Goal: Check status: Check status

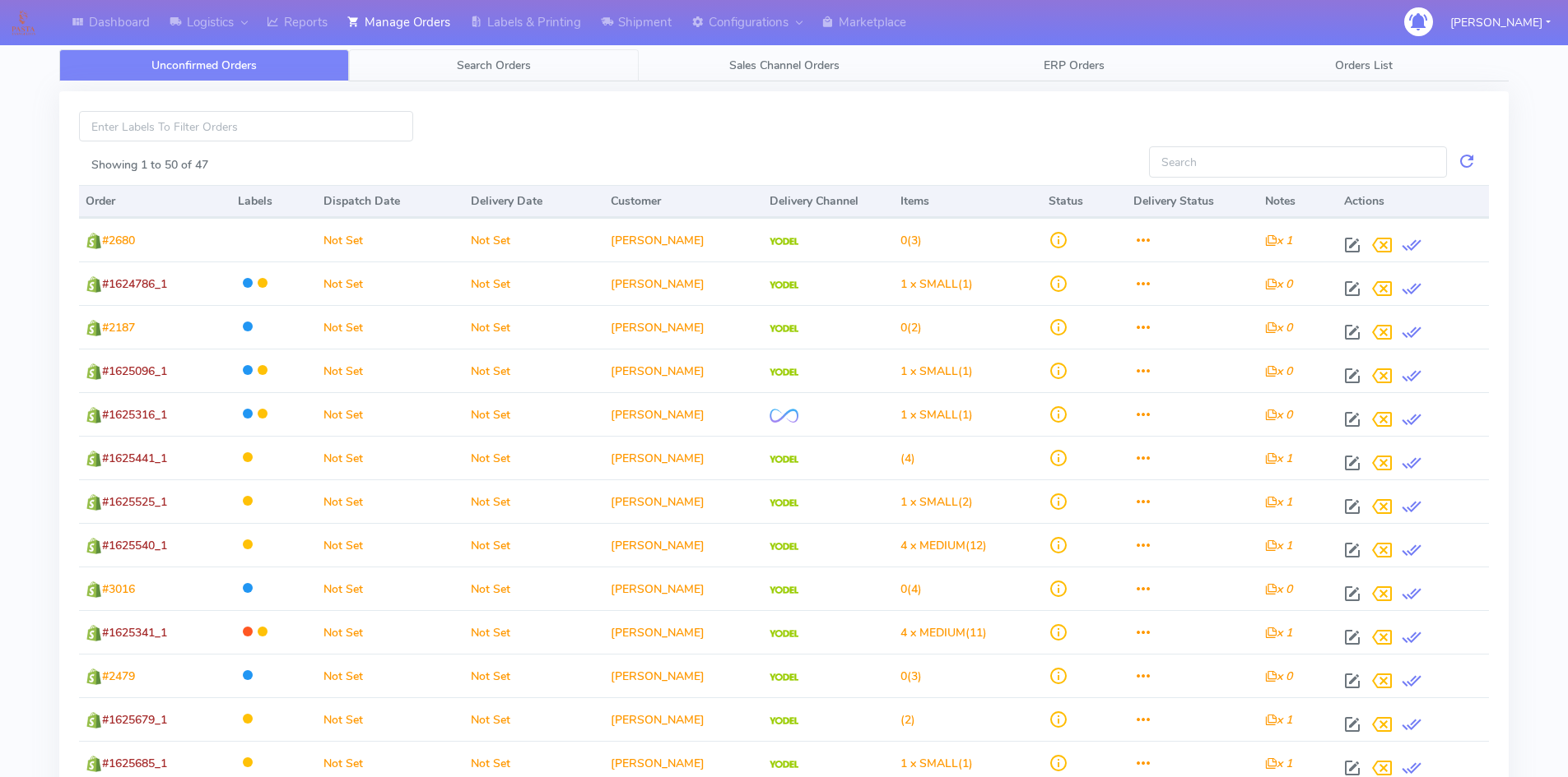
click at [527, 71] on span "Search Orders" at bounding box center [493, 65] width 74 height 16
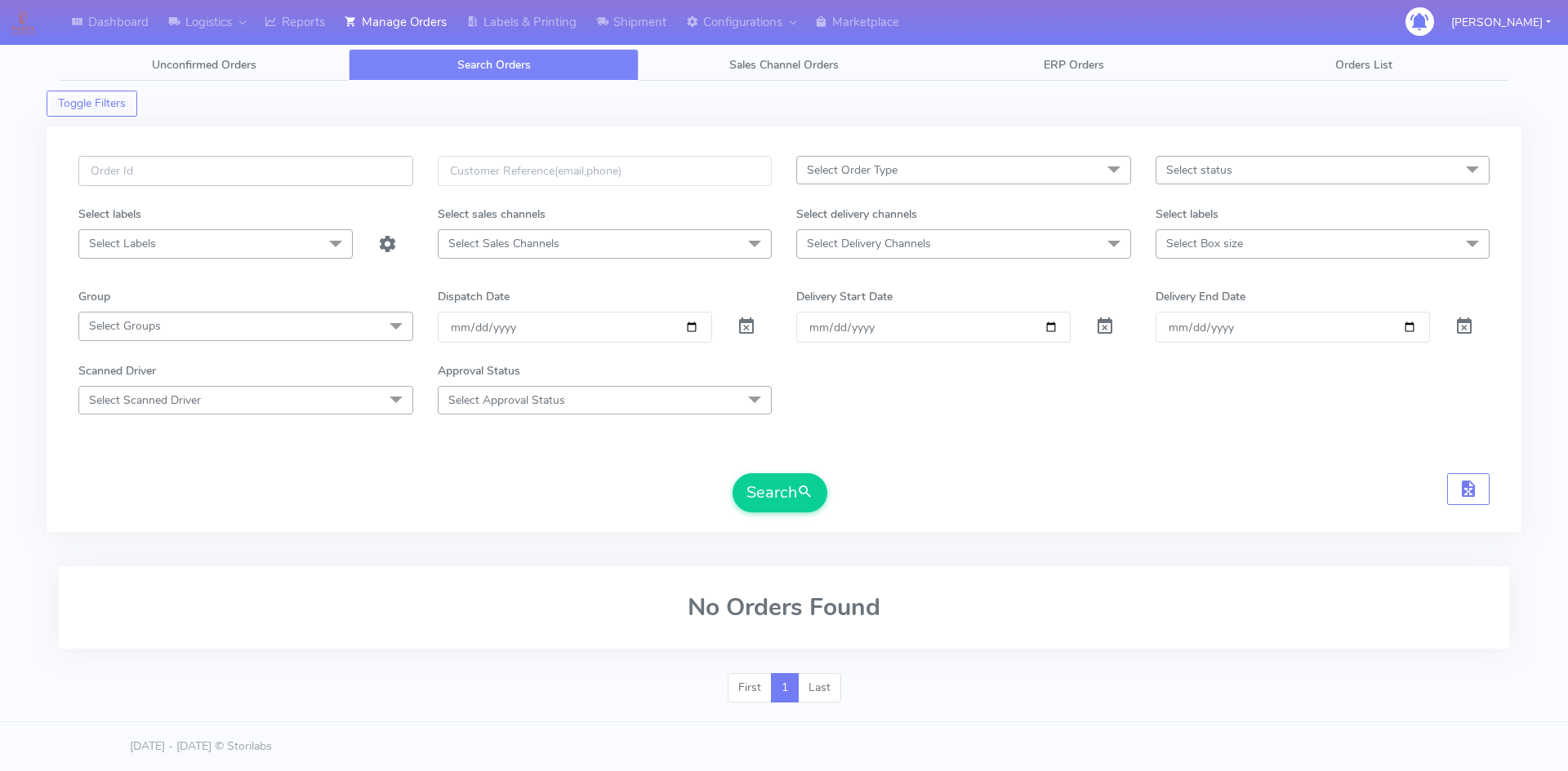
click at [257, 165] on input "text" at bounding box center [246, 171] width 335 height 30
paste input "1619995"
type input "1619995"
click at [738, 334] on span at bounding box center [746, 331] width 20 height 16
click at [793, 490] on button "Search" at bounding box center [779, 493] width 95 height 39
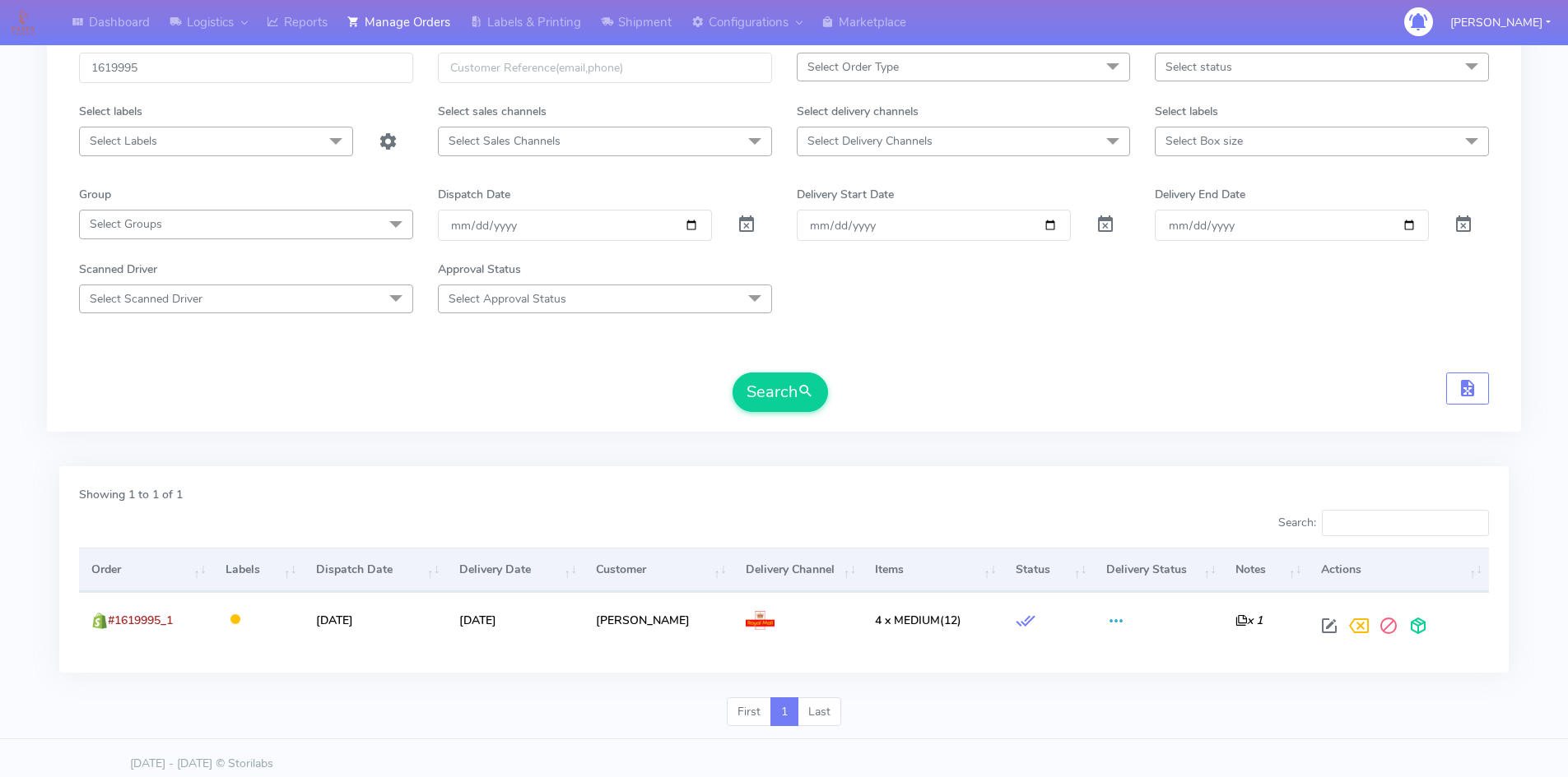
scroll to position [116, 0]
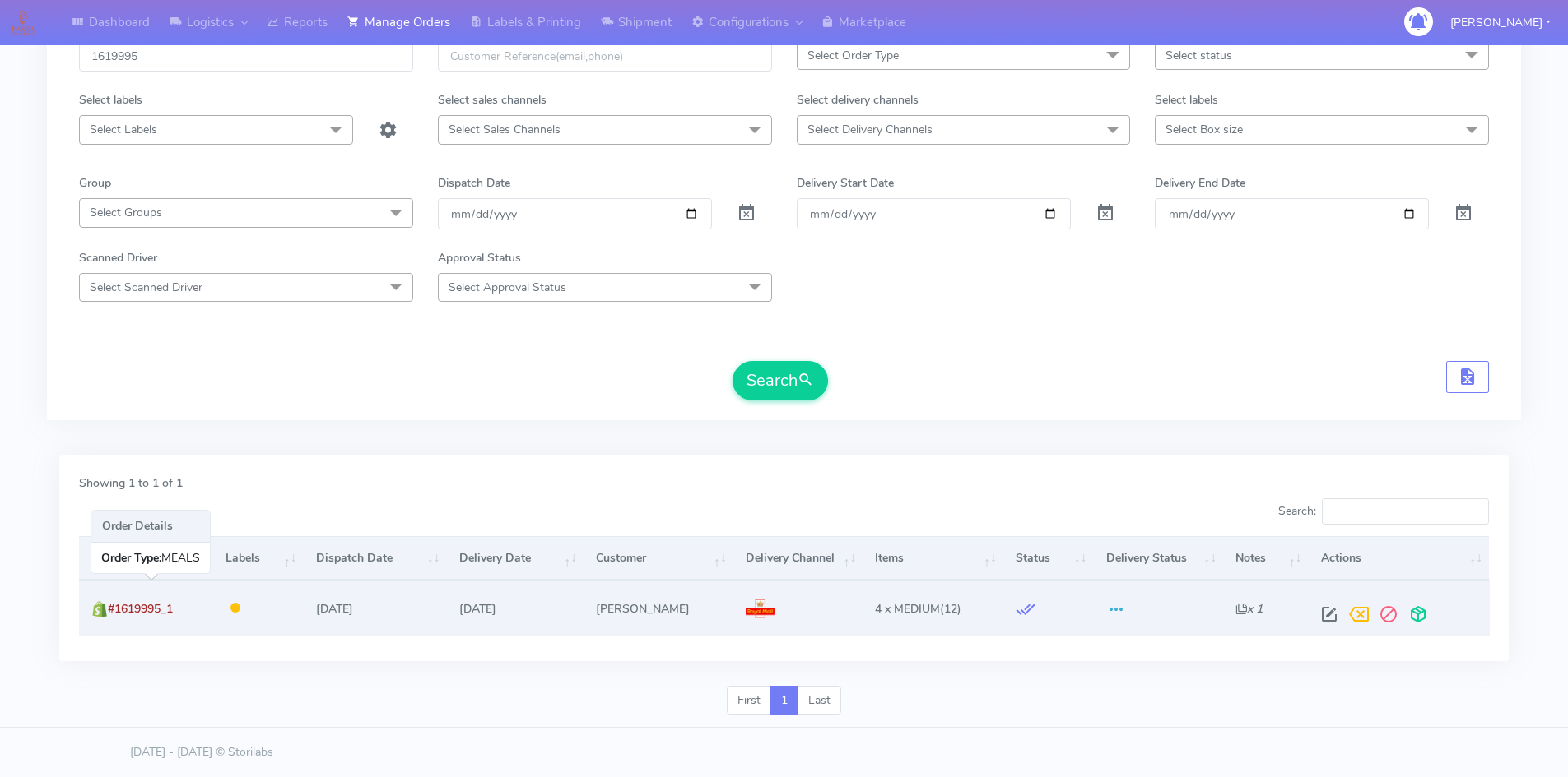
click at [151, 608] on span "#1619995_1" at bounding box center [140, 609] width 65 height 16
copy td "#1619995_1"
click at [172, 602] on span "#1619995_1" at bounding box center [140, 609] width 65 height 16
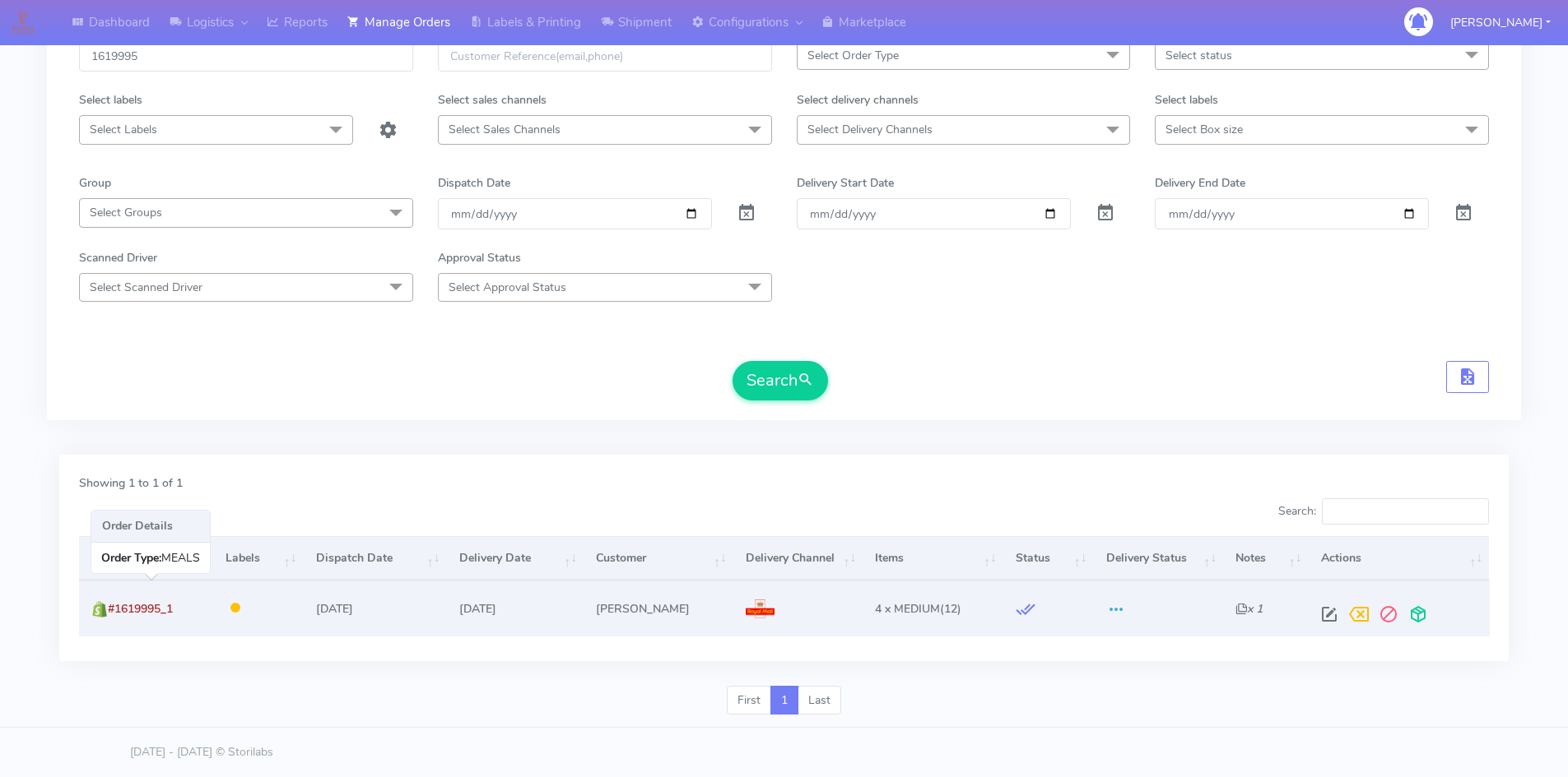
drag, startPoint x: 113, startPoint y: 608, endPoint x: 182, endPoint y: 609, distance: 69.0
click at [182, 609] on td "#1619995_1" at bounding box center [146, 608] width 134 height 55
copy span "#1619995_1"
click at [193, 603] on td "#1619995_1" at bounding box center [146, 608] width 134 height 55
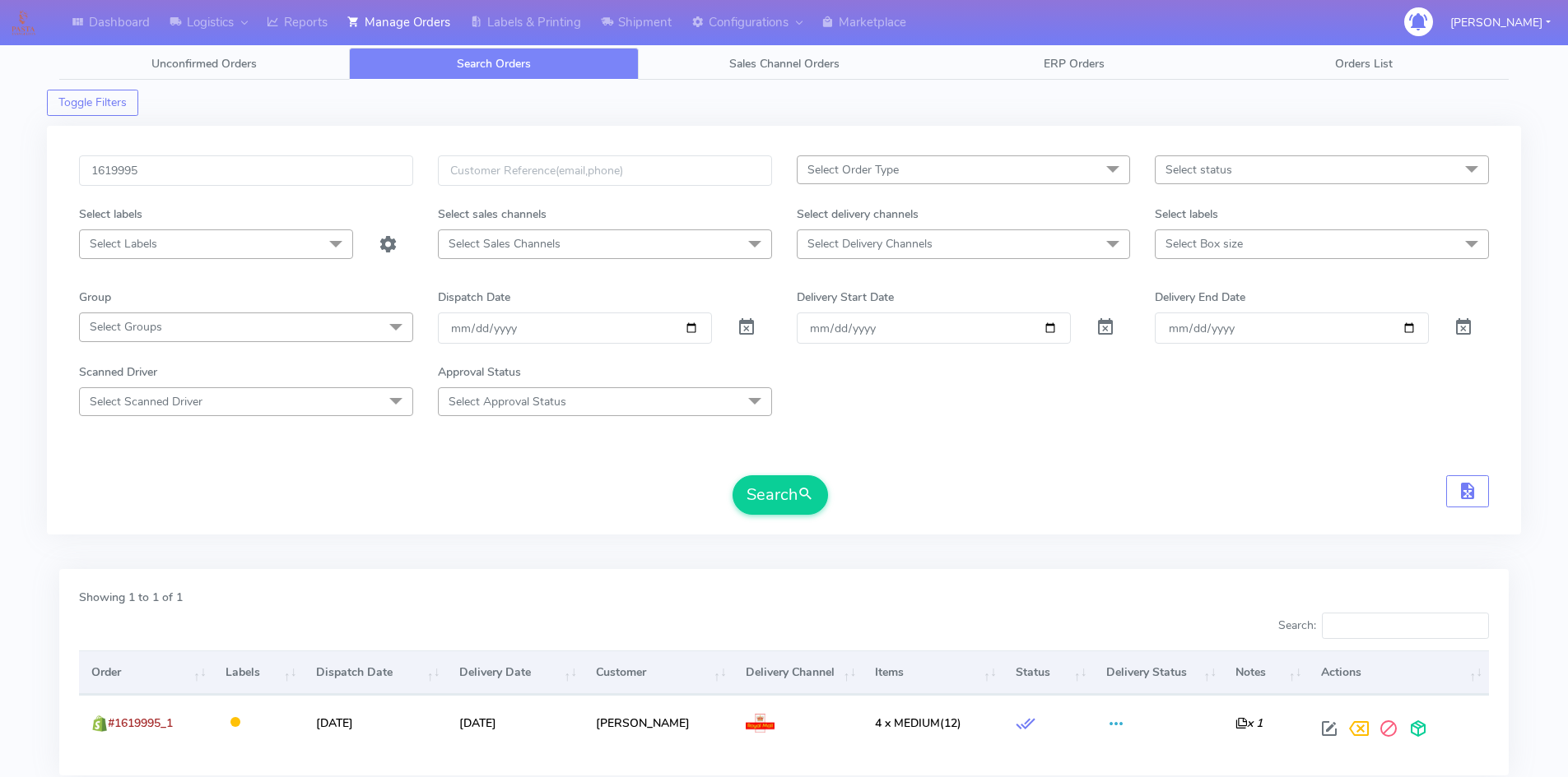
scroll to position [0, 0]
click at [234, 167] on input "1619995" at bounding box center [246, 172] width 334 height 30
paste input "[EMAIL_ADDRESS][DOMAIN_NAME]"
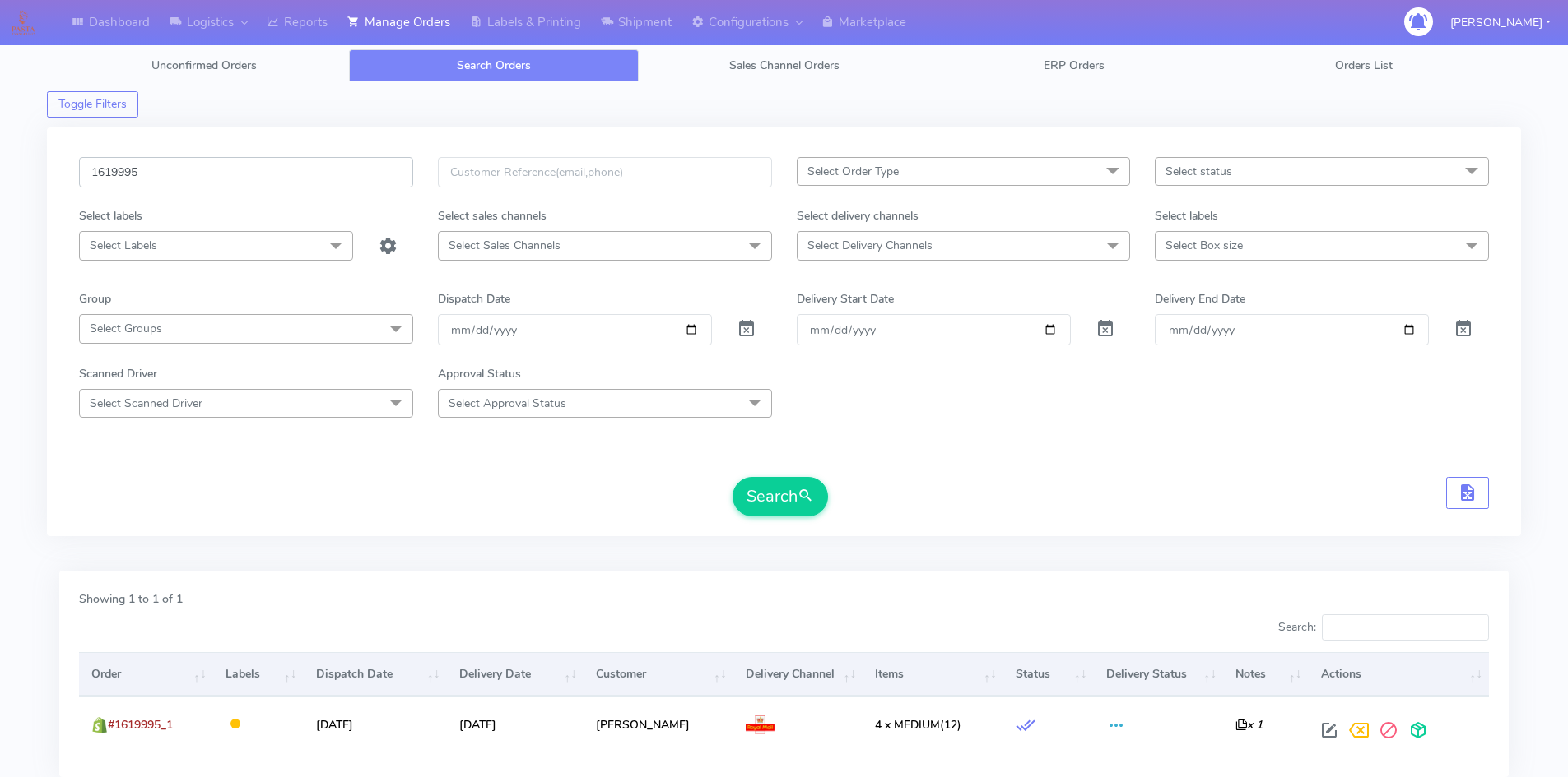
type input "[EMAIL_ADDRESS][DOMAIN_NAME]"
drag, startPoint x: 337, startPoint y: 178, endPoint x: 43, endPoint y: 182, distance: 294.0
click at [65, 178] on div "[EMAIL_ADDRESS][DOMAIN_NAME] Select Order Type Select All MEALS ATAVI One Off P…" at bounding box center [784, 332] width 1474 height 409
paste input "1625136"
type input "1625136"
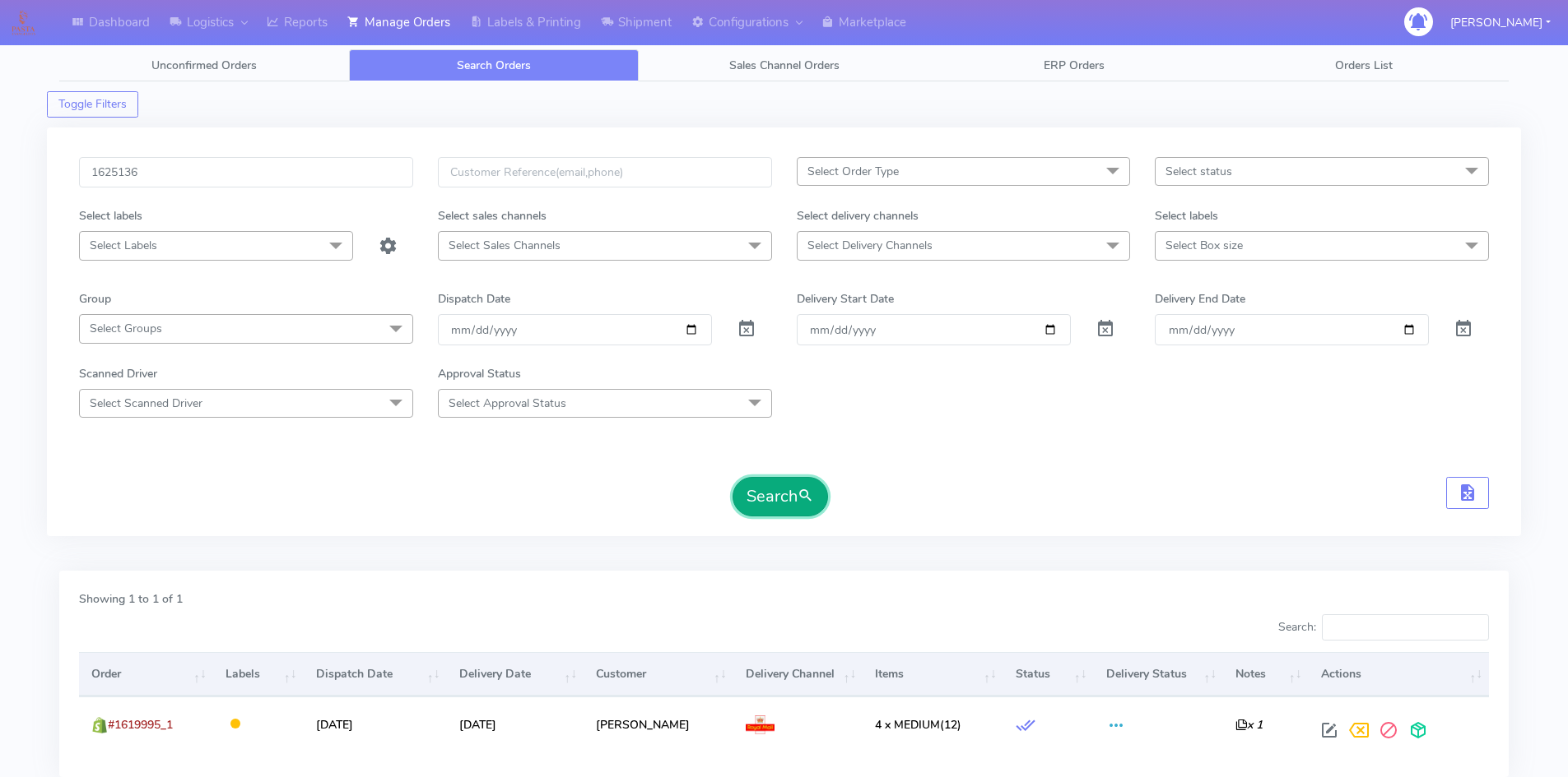
click at [763, 486] on button "Search" at bounding box center [780, 497] width 96 height 39
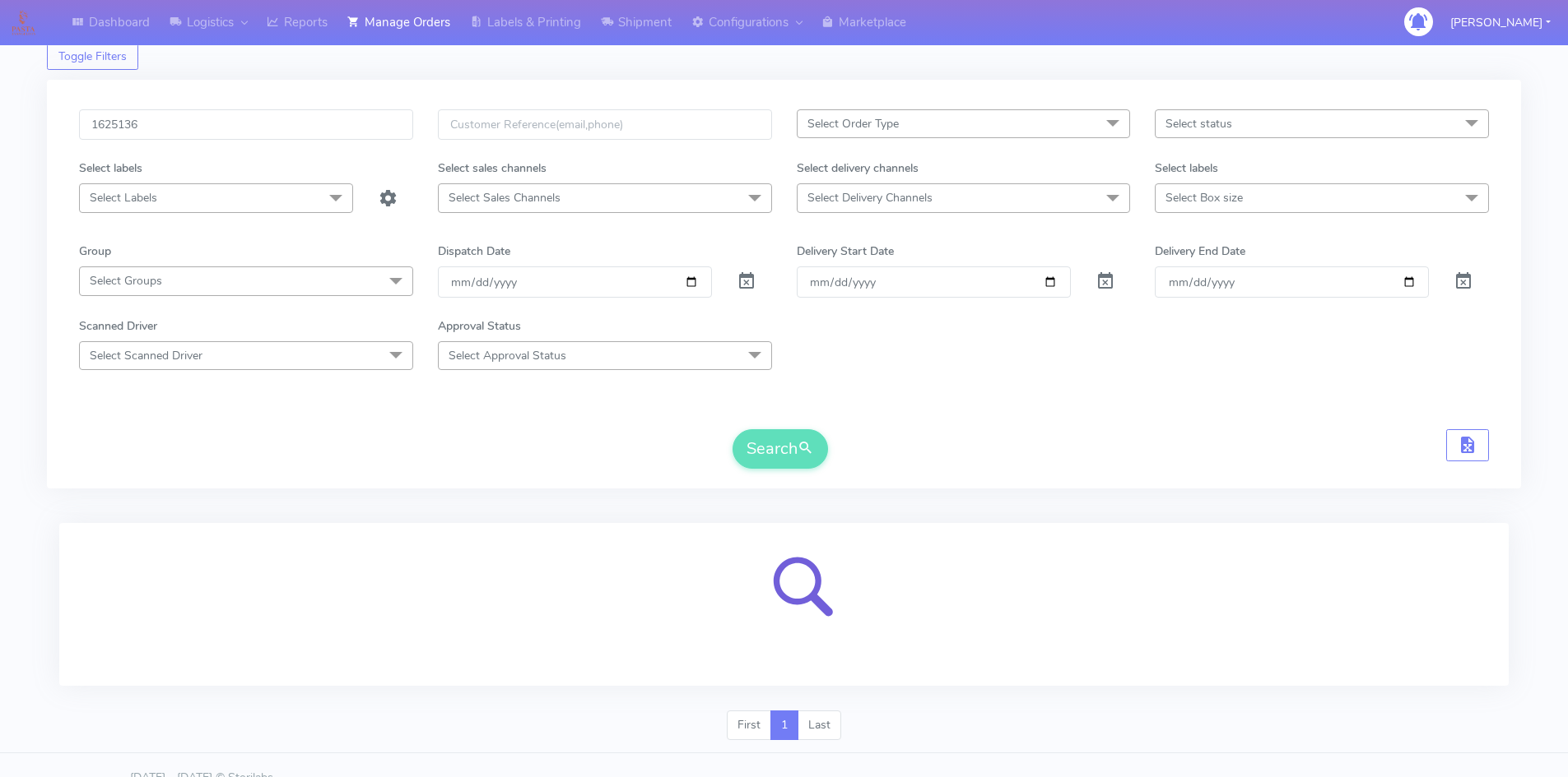
scroll to position [73, 0]
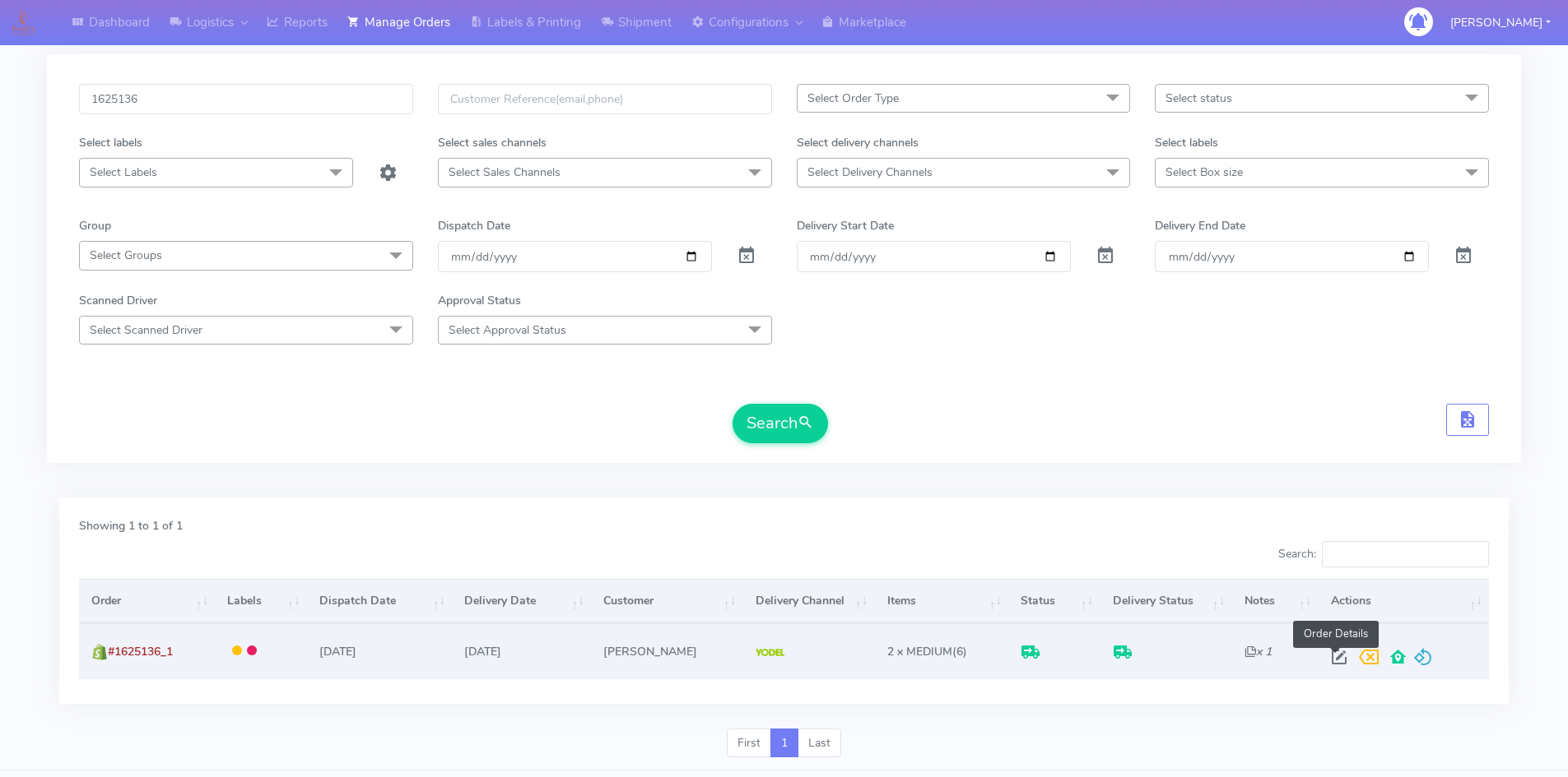
click at [1331, 660] on span at bounding box center [1338, 661] width 29 height 16
select select "5"
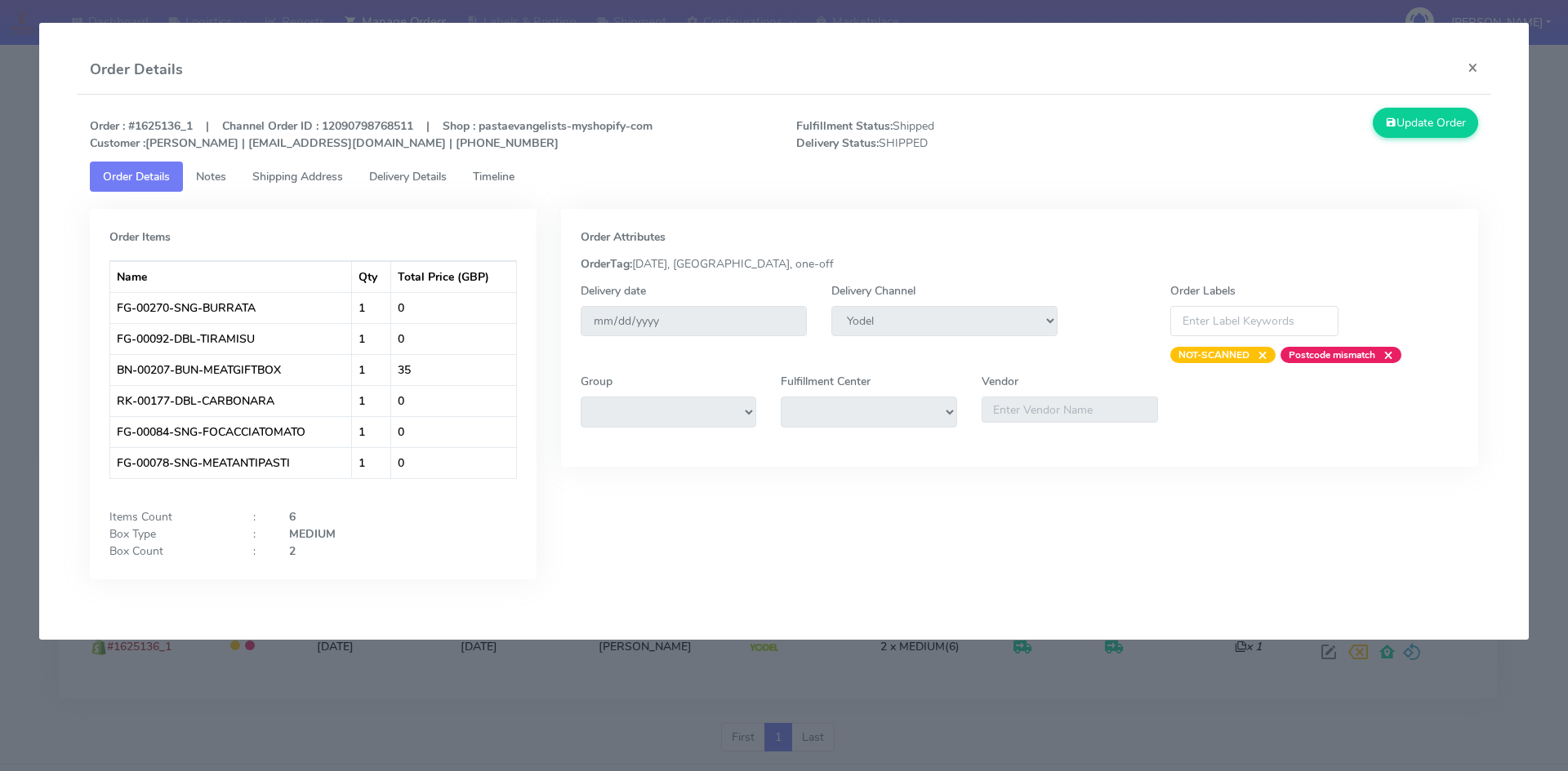
drag, startPoint x: 393, startPoint y: 177, endPoint x: 399, endPoint y: 197, distance: 20.9
click at [391, 175] on span "Delivery Details" at bounding box center [408, 177] width 78 height 16
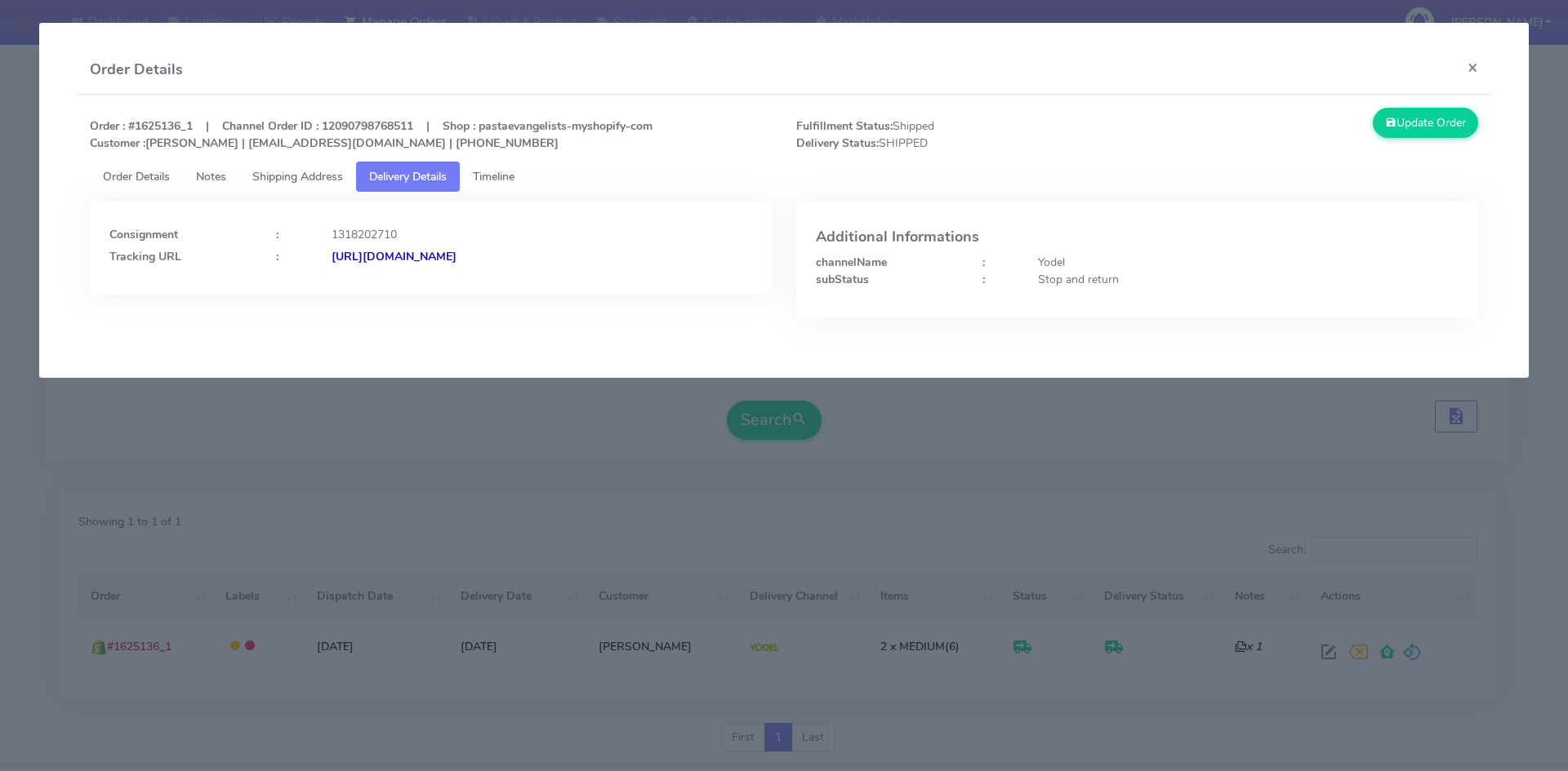
drag, startPoint x: 783, startPoint y: 254, endPoint x: 583, endPoint y: 272, distance: 200.8
click at [583, 272] on div "Consignment : 1318202710 Tracking URL : [URL][DOMAIN_NAME] Additional Informati…" at bounding box center [784, 266] width 1414 height 150
click at [796, 263] on div "Additional Informations channelName : Yodel subStatus : Stop and return" at bounding box center [1136, 260] width 682 height 116
drag, startPoint x: 776, startPoint y: 253, endPoint x: 509, endPoint y: 368, distance: 290.7
click at [509, 368] on app-order-update "Order Details × Order : #1625136_1 | Channel Order ID : 12090798768511 | Shop :…" at bounding box center [784, 200] width 1489 height 355
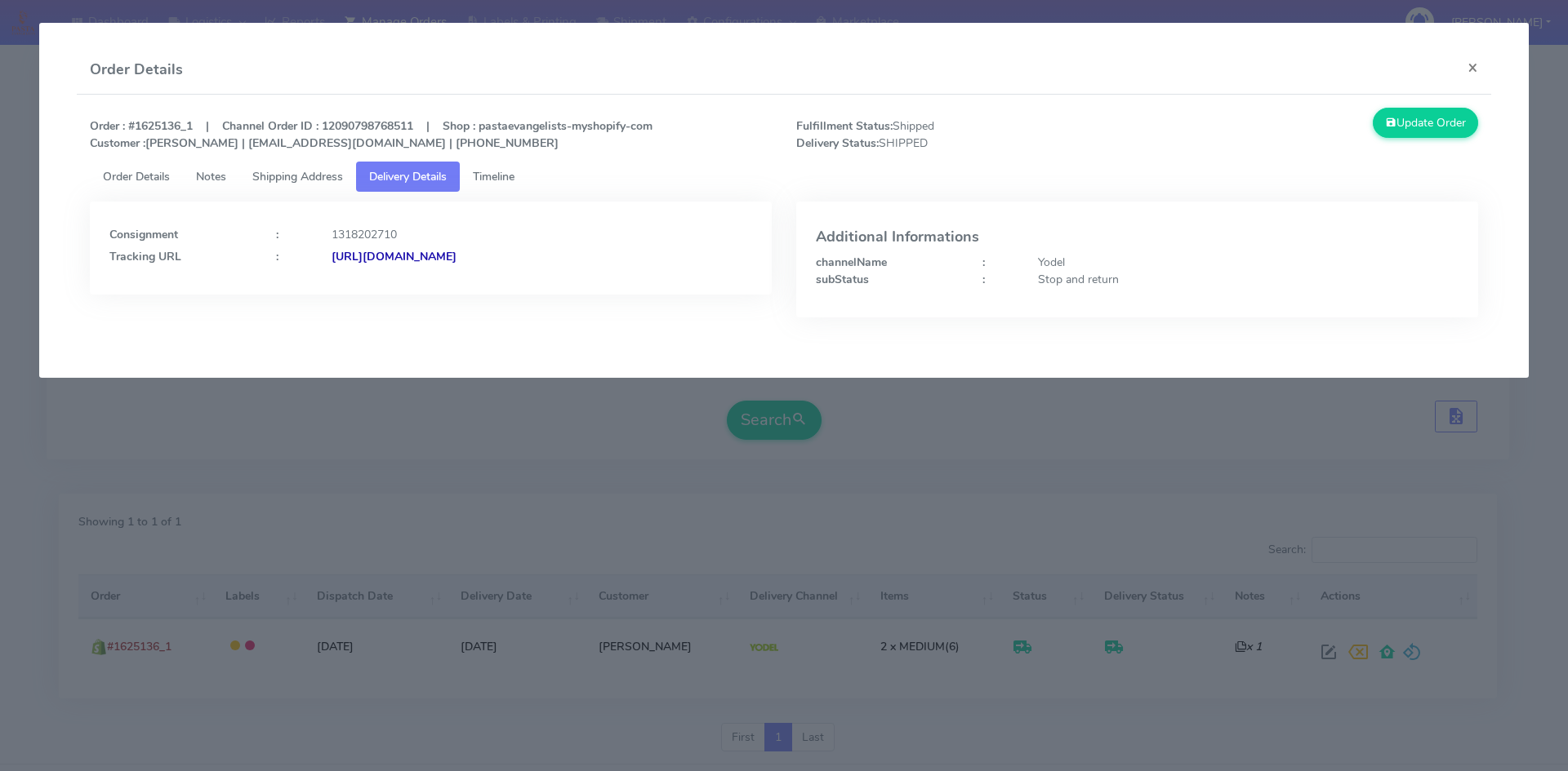
copy strong "JJD0002249960900655"
drag, startPoint x: 1472, startPoint y: 67, endPoint x: 590, endPoint y: 16, distance: 883.5
click at [1461, 67] on button "×" at bounding box center [1472, 67] width 36 height 43
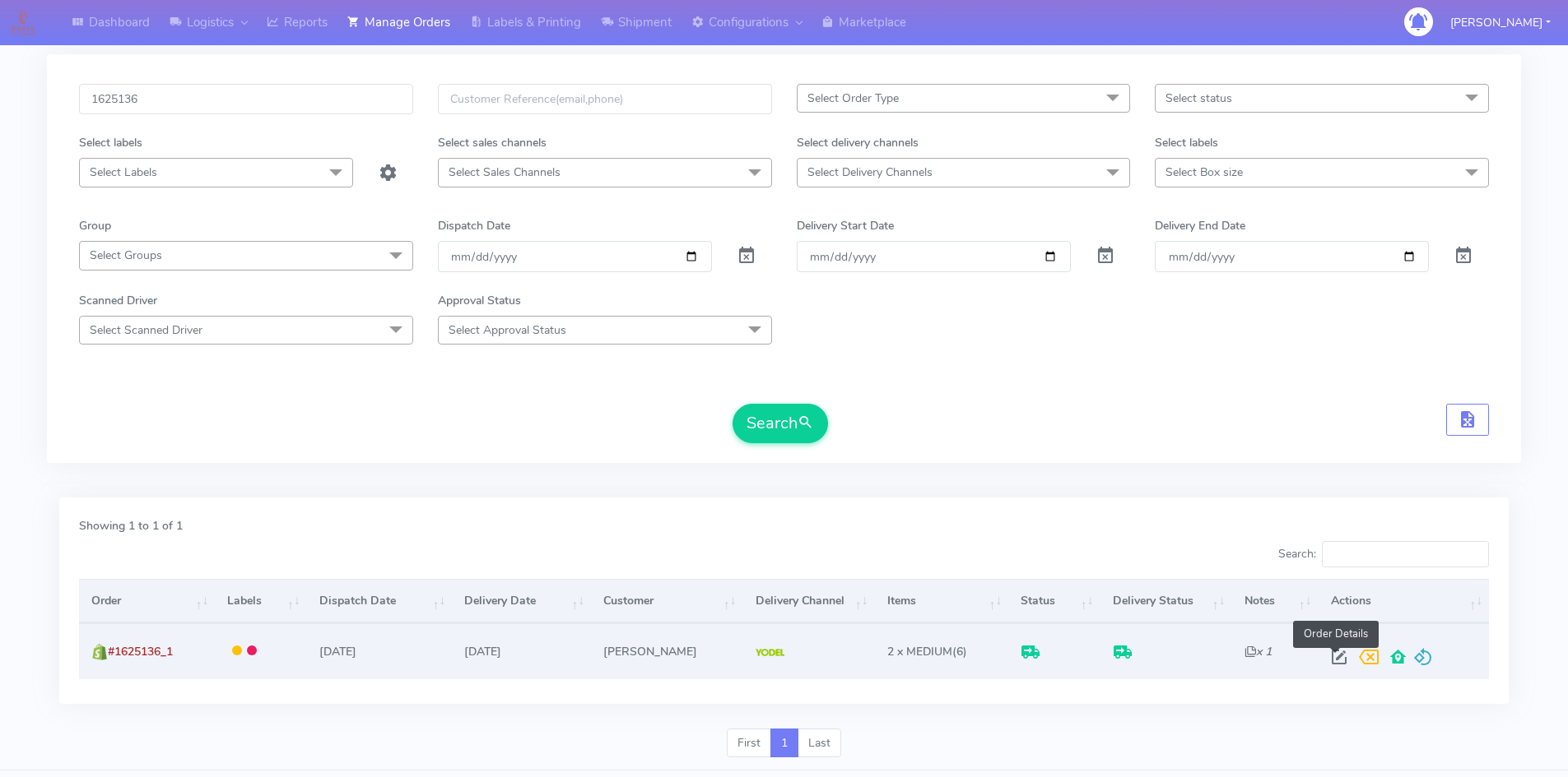
click at [1332, 660] on span at bounding box center [1338, 661] width 29 height 16
select select "5"
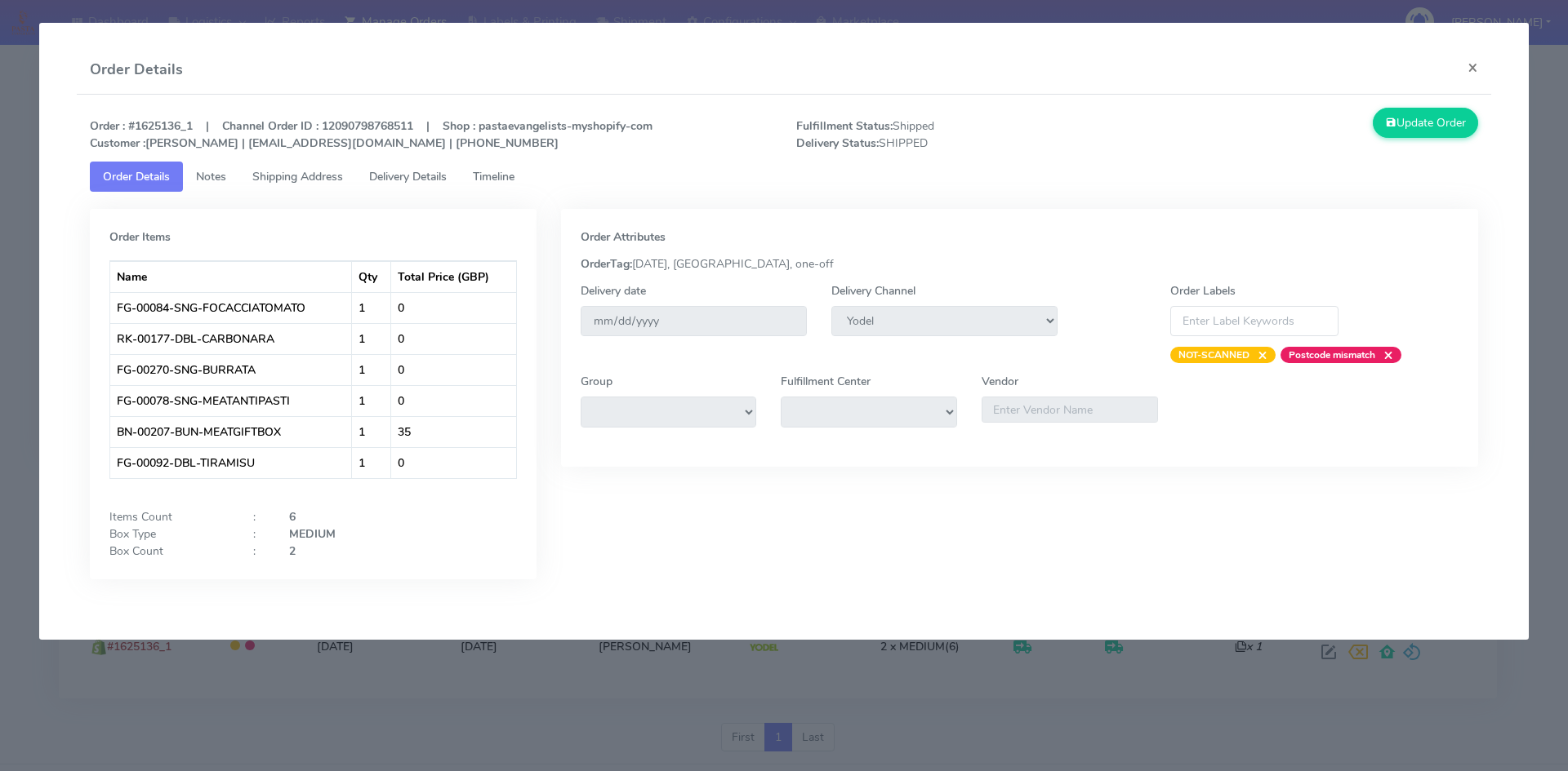
click at [361, 175] on link "Delivery Details" at bounding box center [408, 176] width 104 height 30
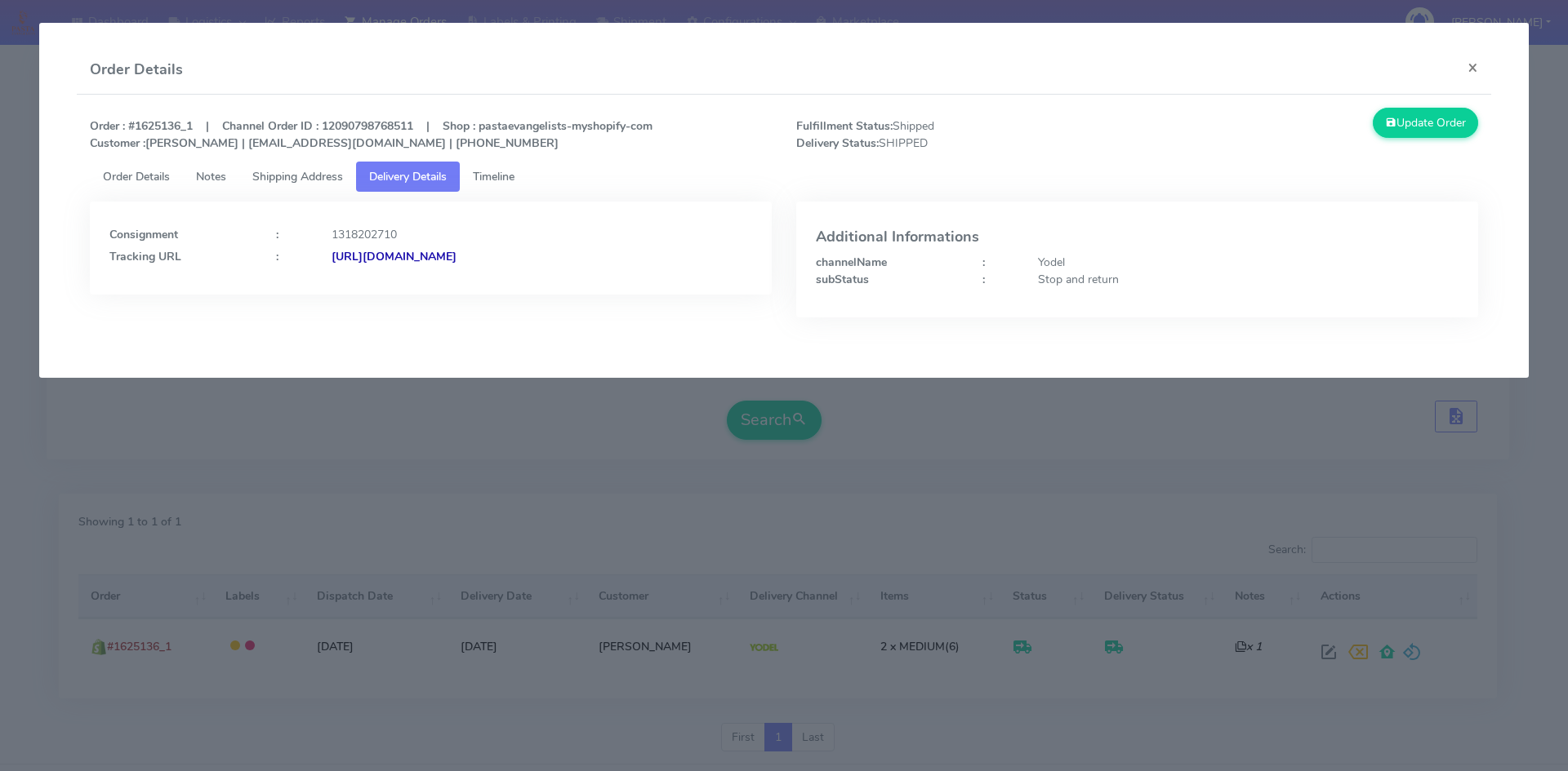
click at [373, 260] on strong "[URL][DOMAIN_NAME]" at bounding box center [394, 257] width 125 height 16
click at [1463, 66] on button "×" at bounding box center [1472, 67] width 36 height 43
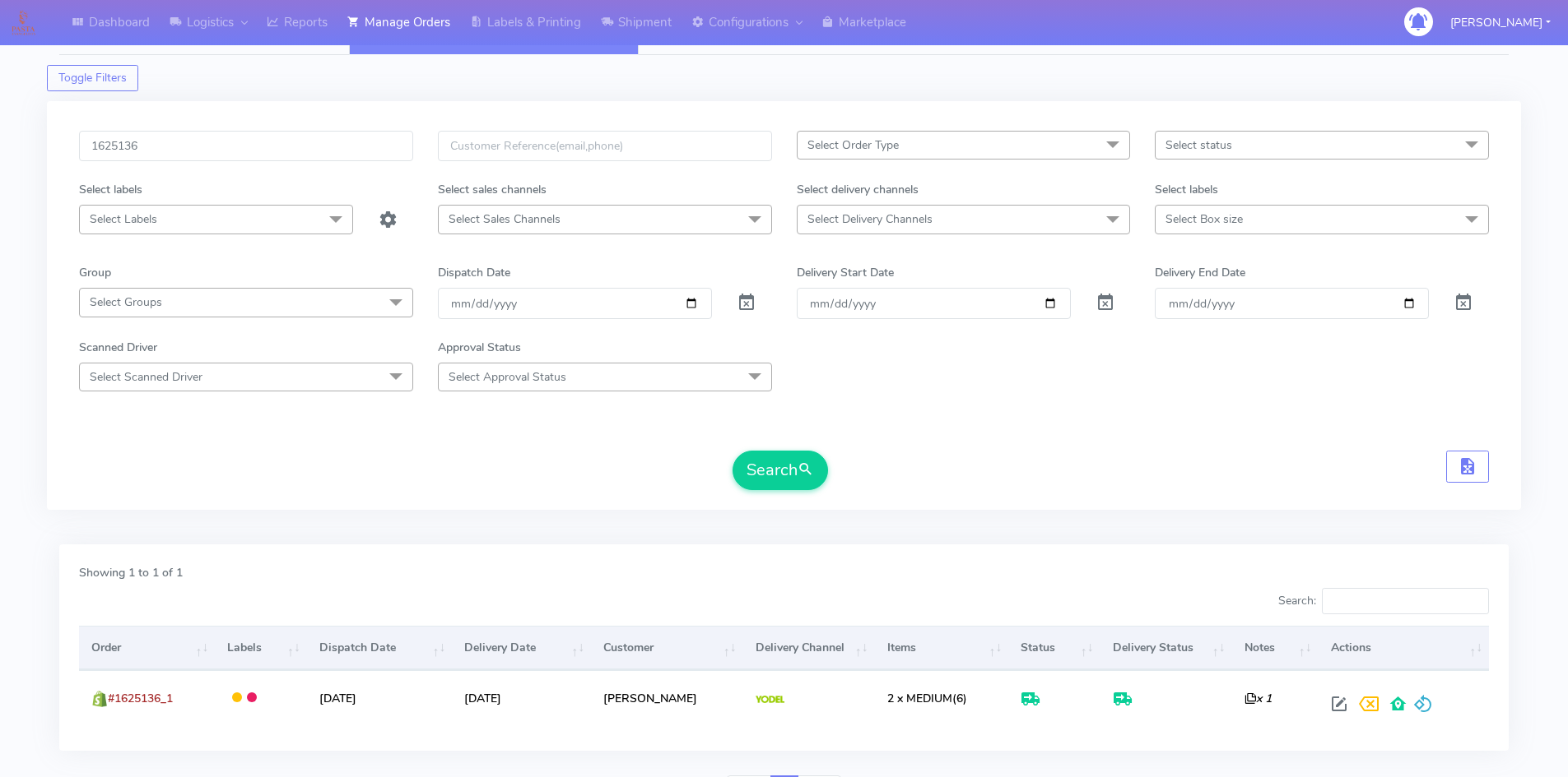
scroll to position [0, 0]
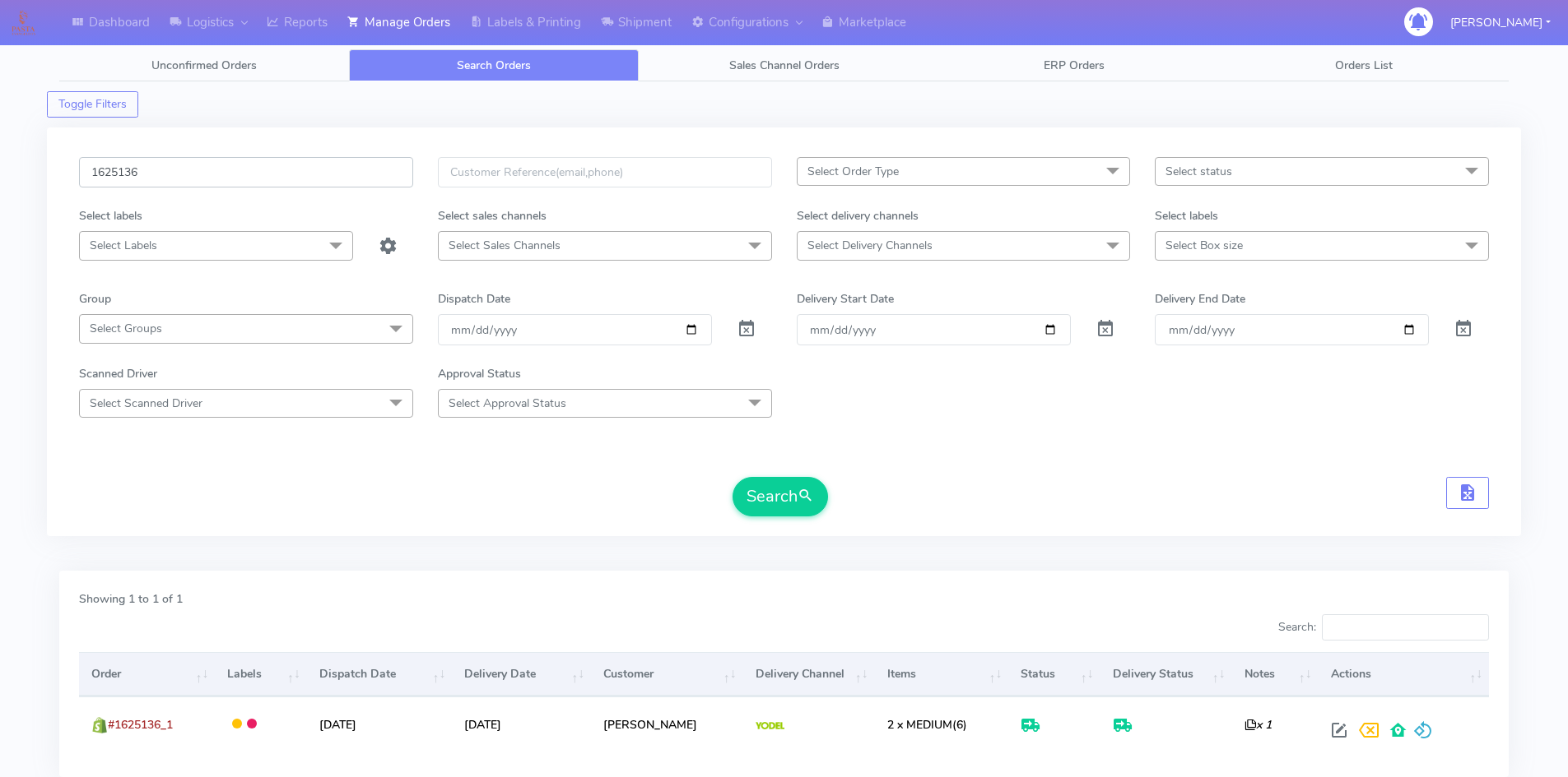
click at [284, 159] on input "1625136" at bounding box center [246, 172] width 334 height 30
paste input "2007"
type input "1622007"
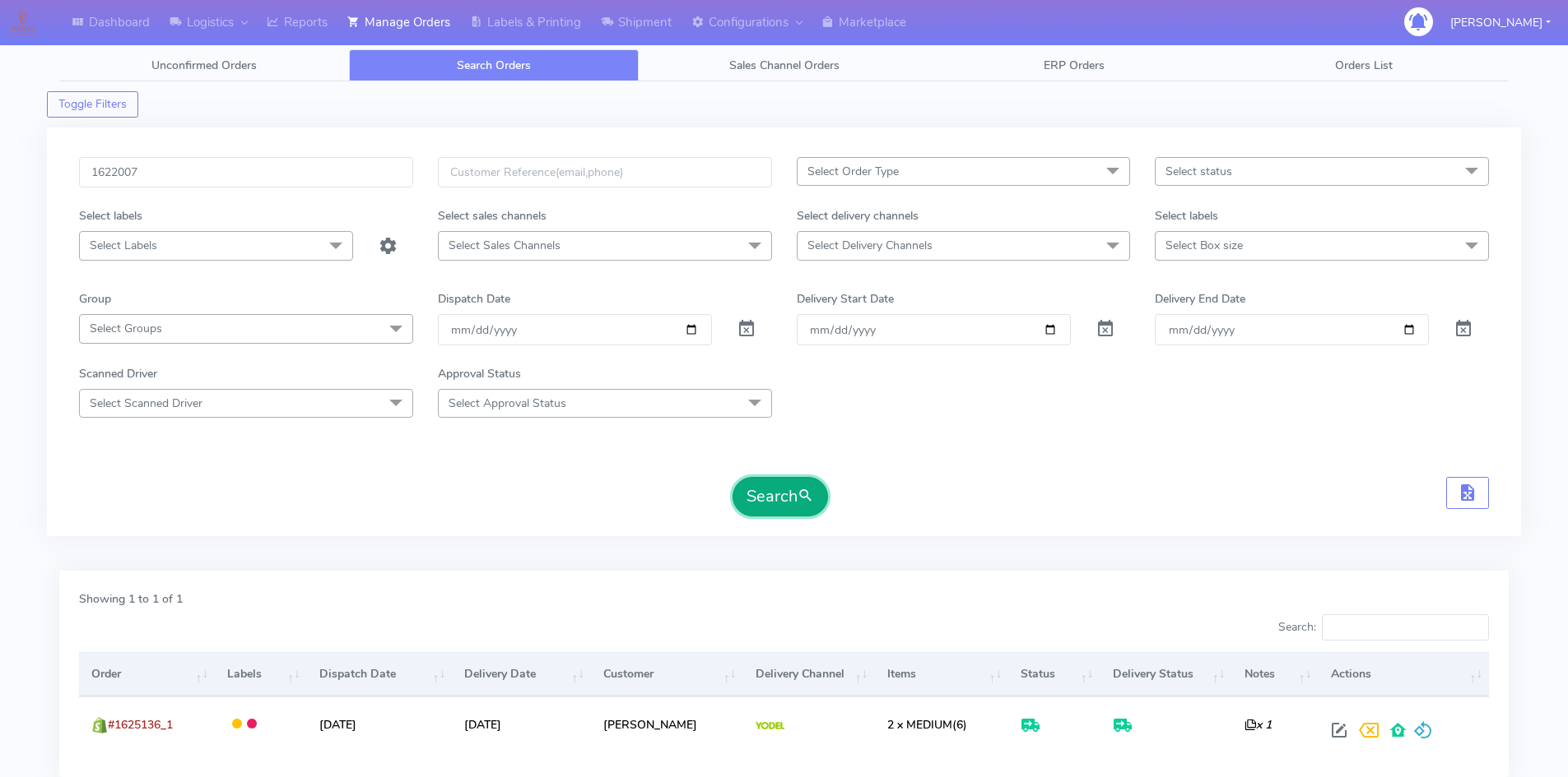
drag, startPoint x: 761, startPoint y: 480, endPoint x: 851, endPoint y: 485, distance: 90.1
click at [763, 480] on button "Search" at bounding box center [780, 497] width 96 height 39
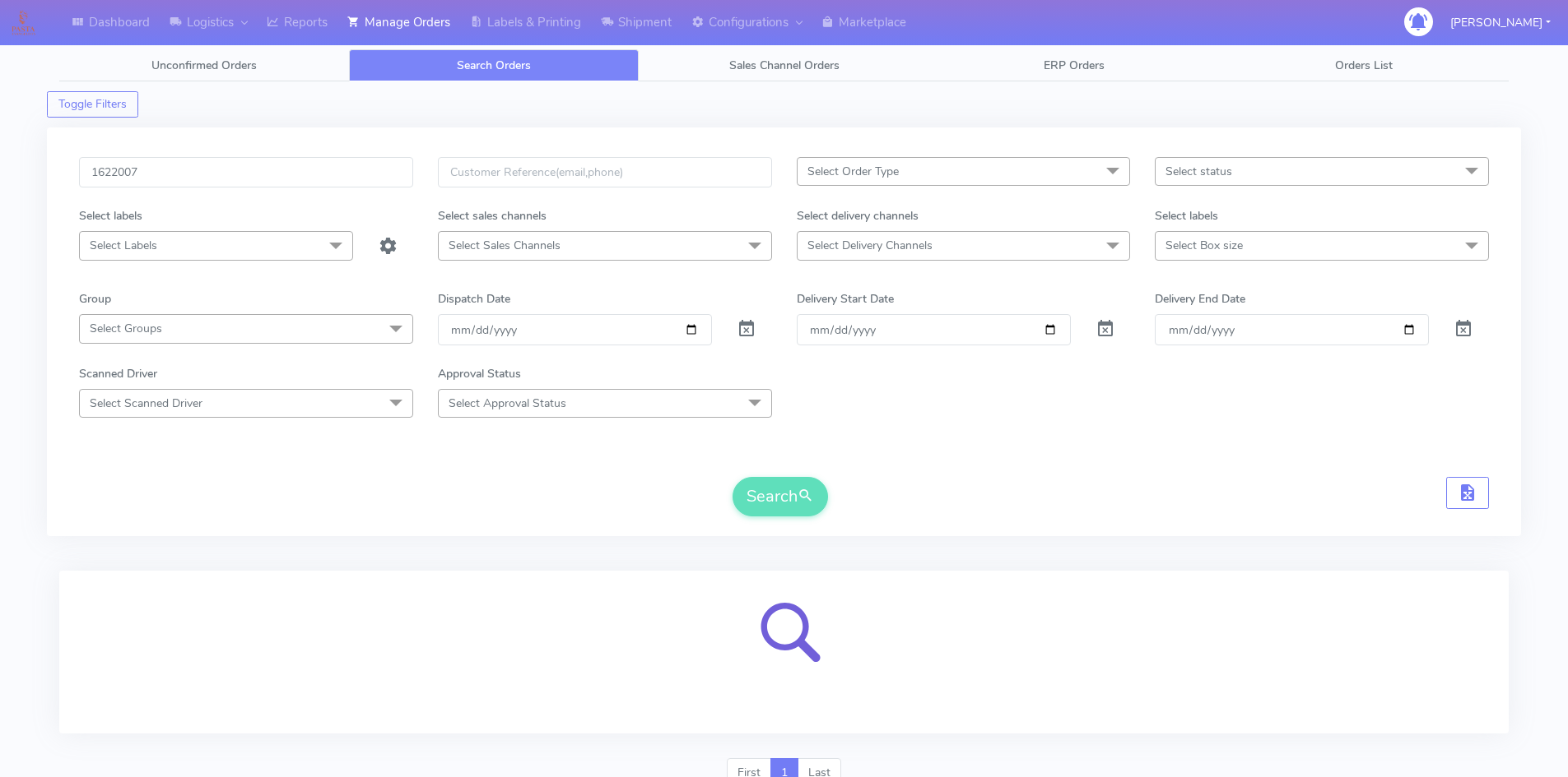
scroll to position [73, 0]
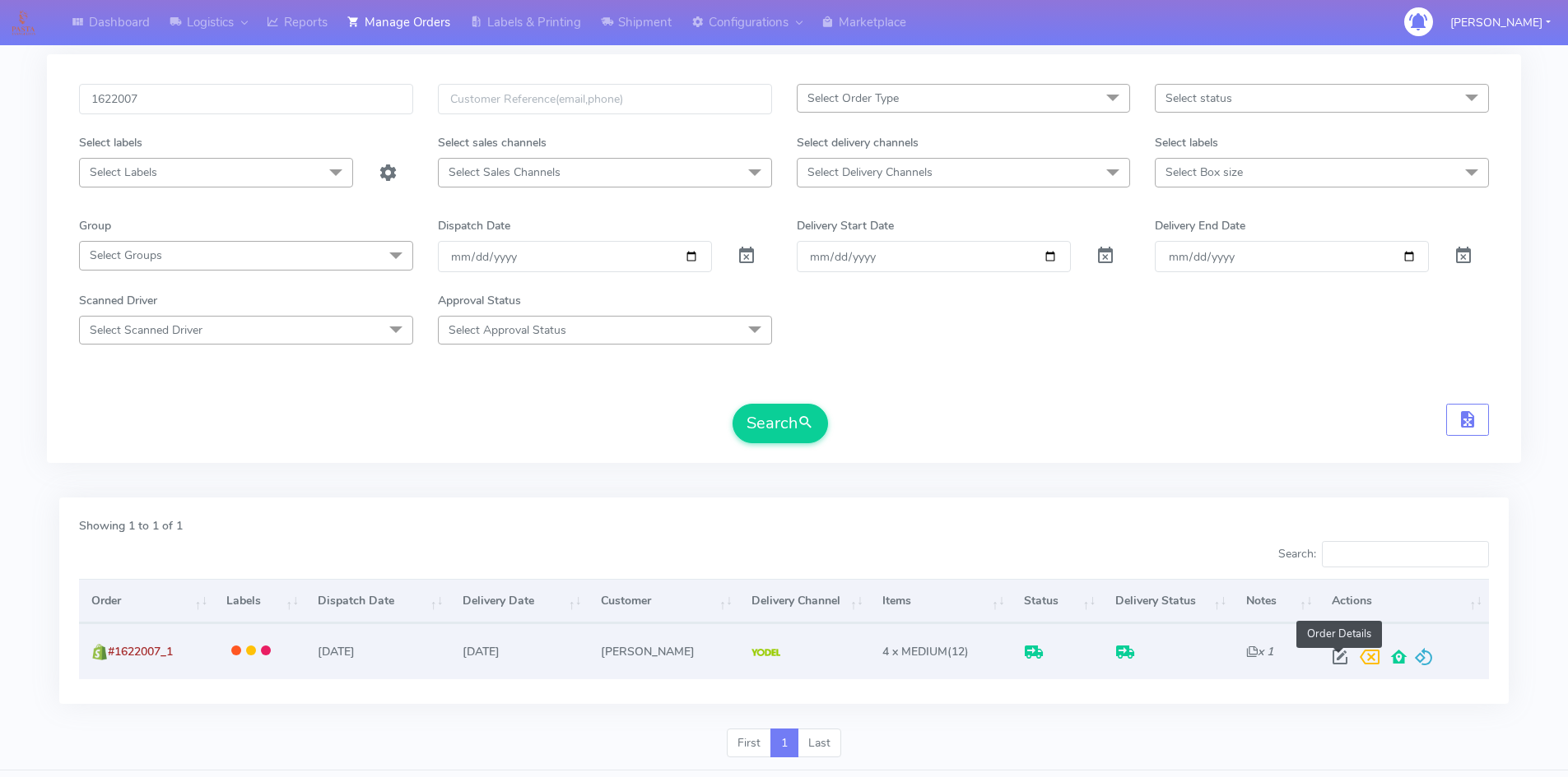
click at [1338, 661] on span at bounding box center [1339, 661] width 29 height 16
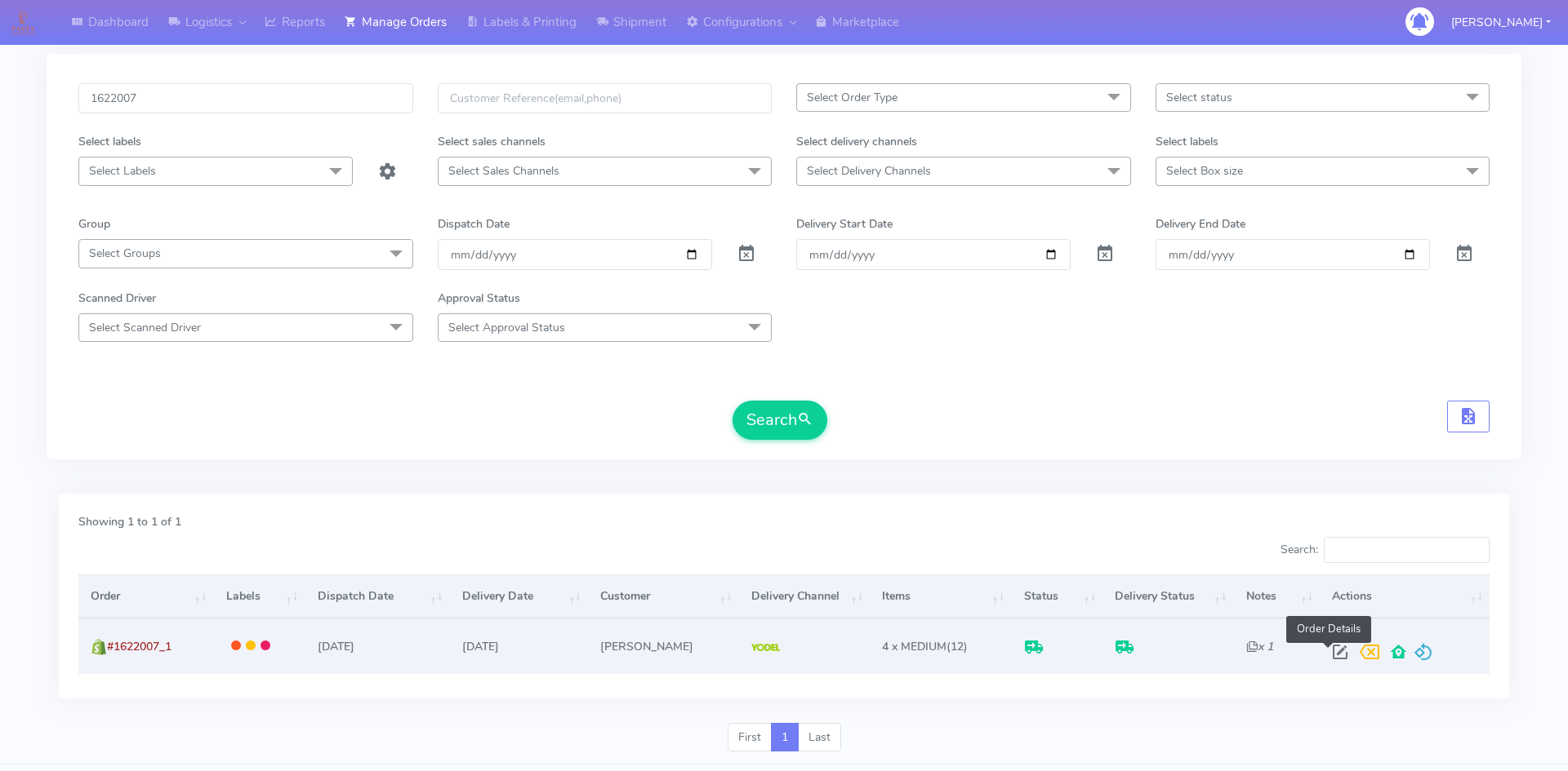
select select "5"
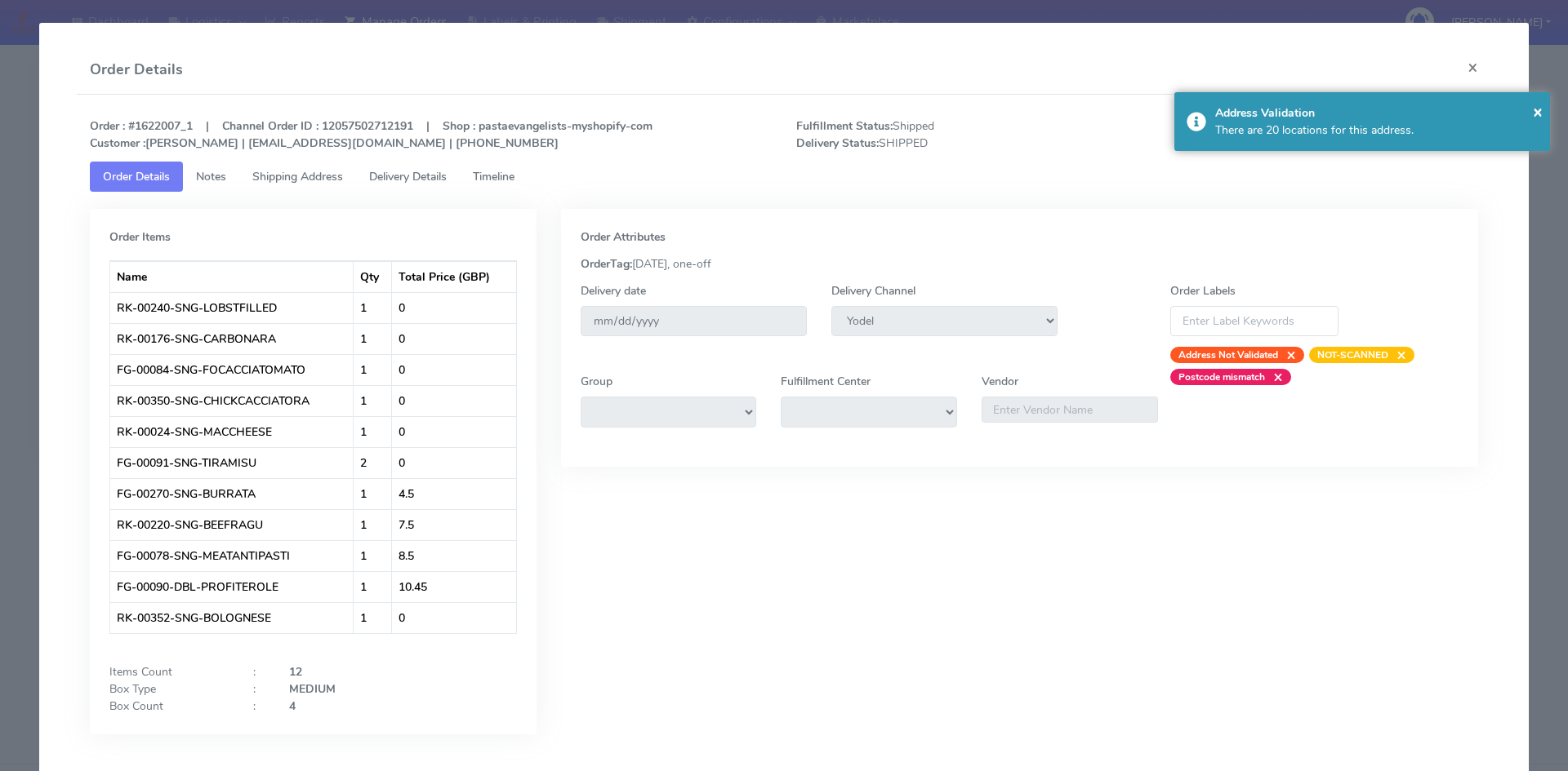
drag, startPoint x: 425, startPoint y: 172, endPoint x: 468, endPoint y: 190, distance: 46.6
click at [425, 172] on span "Delivery Details" at bounding box center [408, 177] width 78 height 16
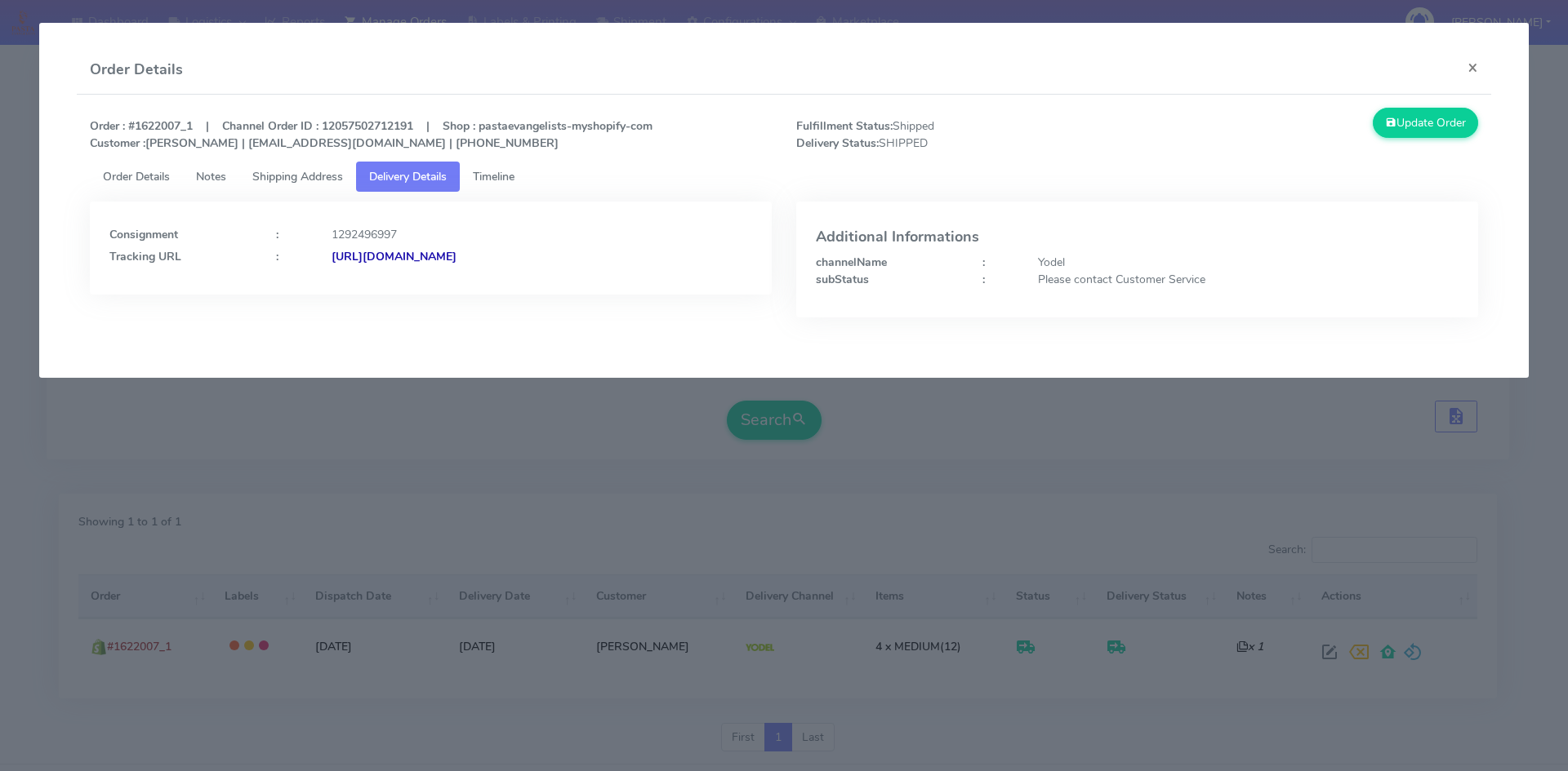
drag, startPoint x: 784, startPoint y: 255, endPoint x: 683, endPoint y: 248, distance: 101.2
click at [628, 253] on div "Consignment : 1292496997 Tracking URL : [URL][DOMAIN_NAME] Additional Informati…" at bounding box center [784, 266] width 1414 height 150
click at [1051, 235] on h4 "Additional Informations" at bounding box center [1136, 238] width 643 height 16
drag, startPoint x: 781, startPoint y: 253, endPoint x: 508, endPoint y: 276, distance: 274.0
click at [508, 276] on div "Consignment : 1292496997 Tracking URL : [URL][DOMAIN_NAME]" at bounding box center [431, 272] width 706 height 140
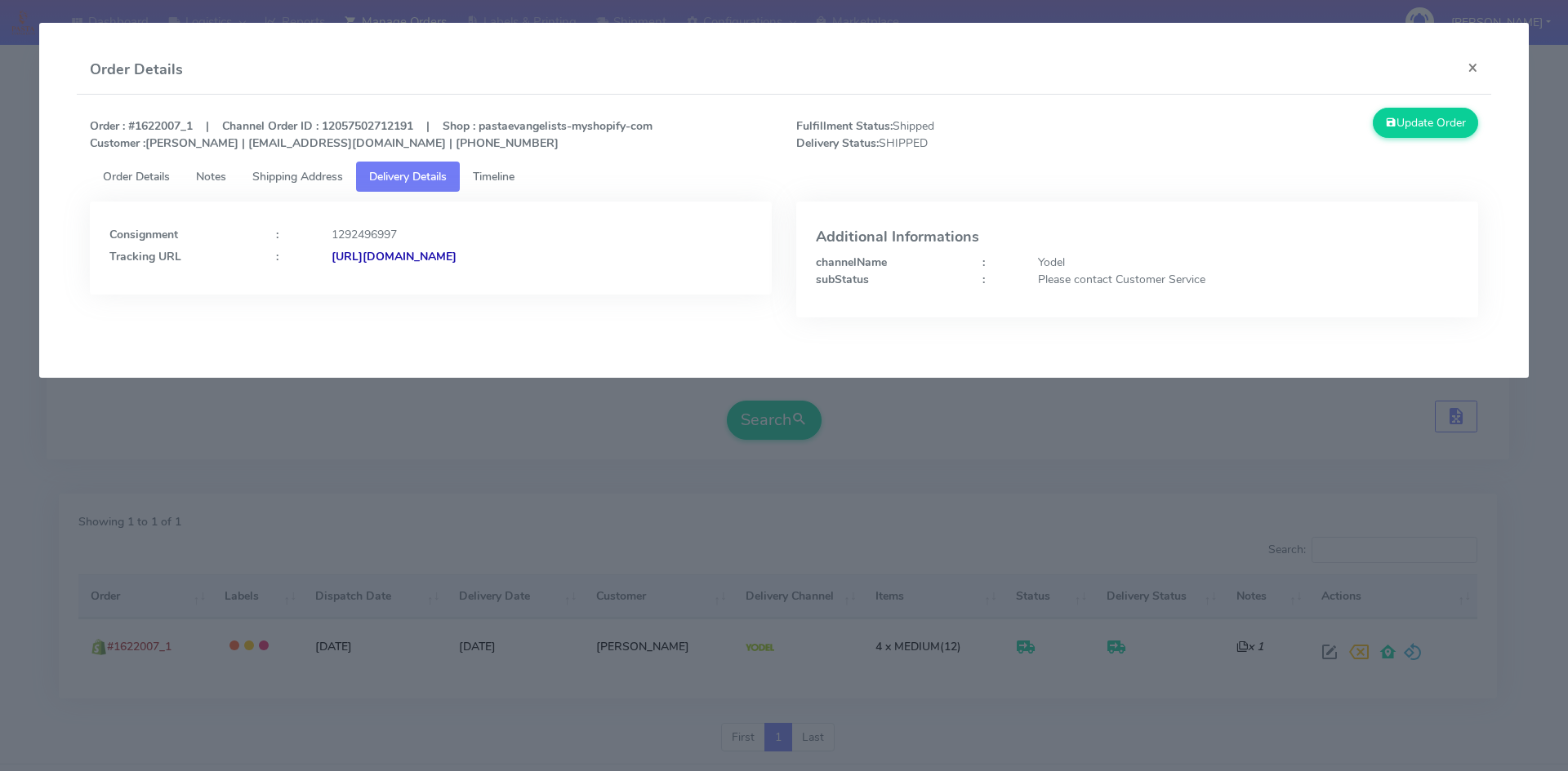
copy strong "JJD0002249960895745"
click at [849, 171] on ul "Order Details Notes Shipping Address Delivery Details Timeline" at bounding box center [784, 176] width 1389 height 30
click at [1473, 67] on button "×" at bounding box center [1472, 67] width 36 height 43
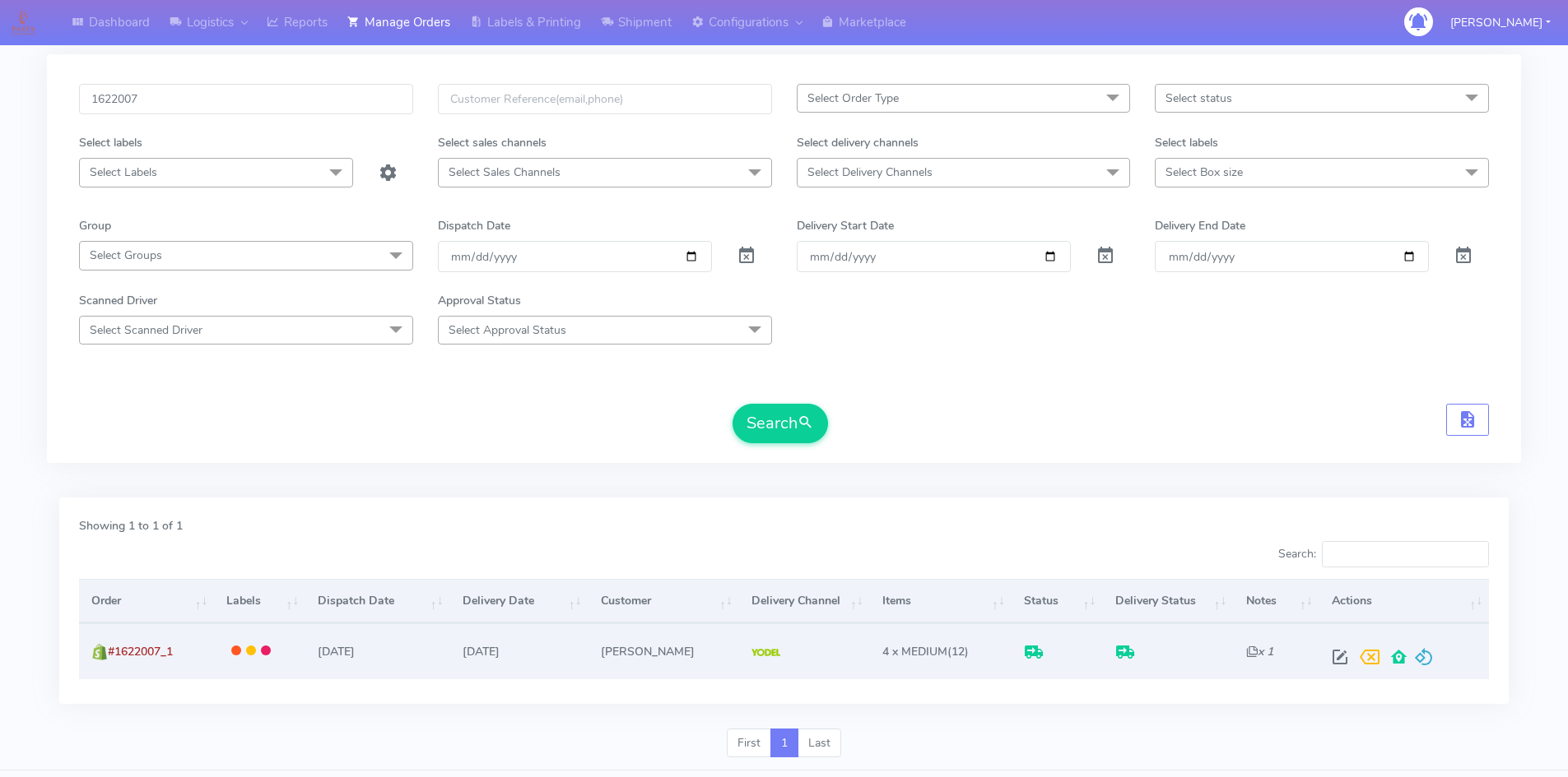
click at [1333, 653] on span at bounding box center [1339, 661] width 29 height 16
select select "5"
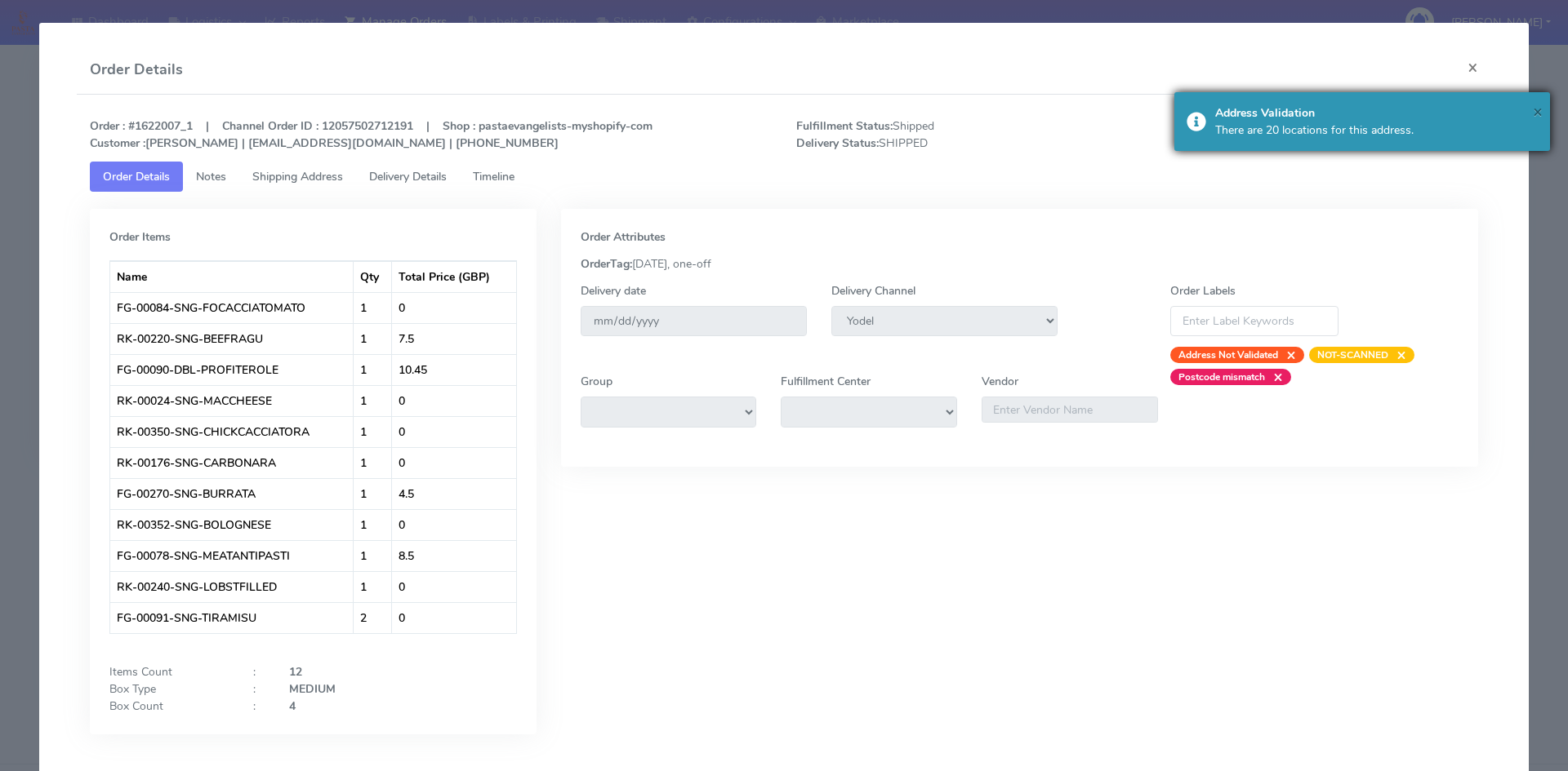
click at [1538, 112] on span "×" at bounding box center [1537, 111] width 10 height 22
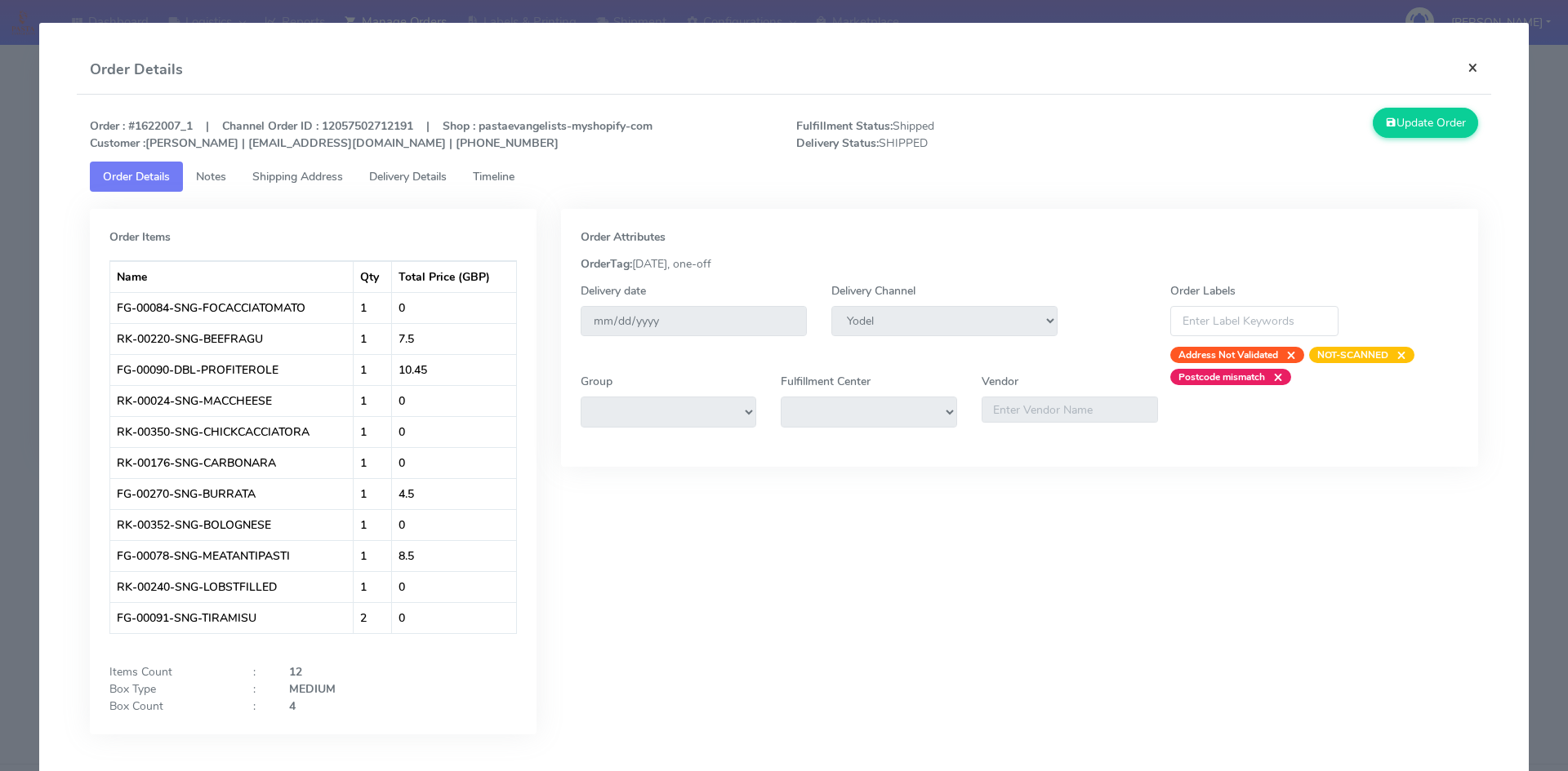
click at [1465, 66] on button "×" at bounding box center [1472, 67] width 36 height 43
